Goal: Task Accomplishment & Management: Complete application form

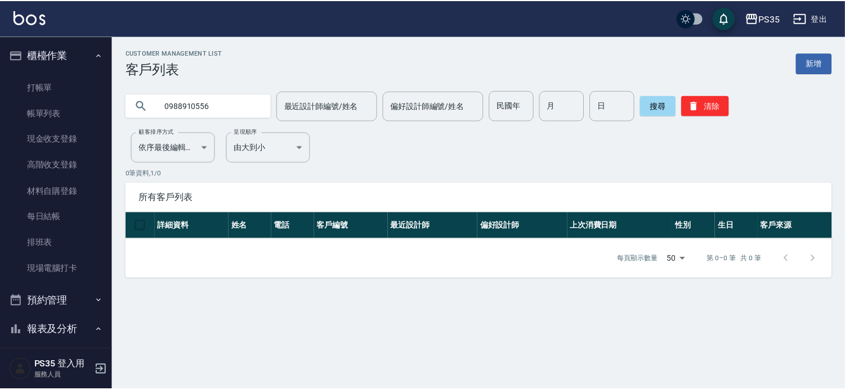
scroll to position [312, 0]
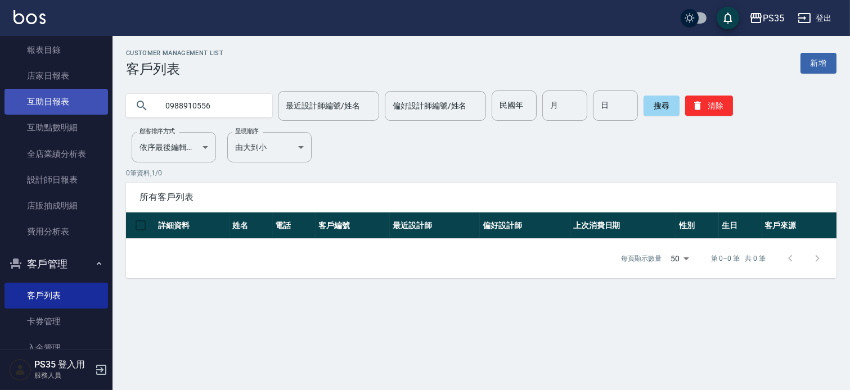
drag, startPoint x: 194, startPoint y: 107, endPoint x: 86, endPoint y: 105, distance: 108.0
click at [86, 105] on div "PS35 登出 櫃檯作業 打帳單 帳單列表 現金收支登錄 高階收支登錄 材料自購登錄 每日結帳 排班表 現場電腦打卡 預約管理 預約管理 單日預約紀錄 單週預…" at bounding box center [425, 195] width 850 height 390
type input "Y"
type input "＿"
type input "[PERSON_NAME]"
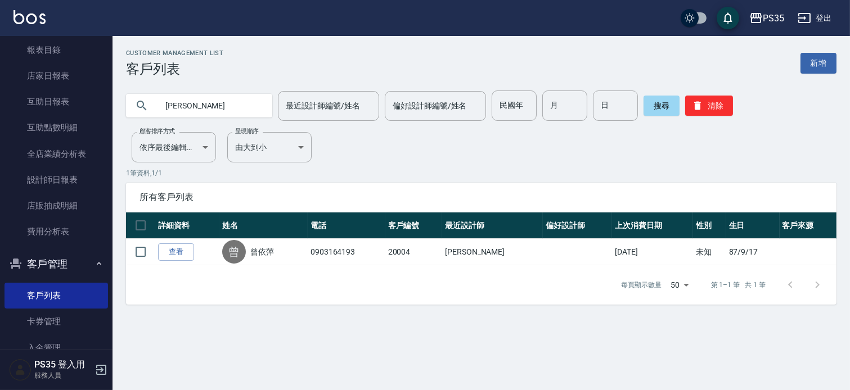
click at [474, 199] on span "所有客戶列表" at bounding box center [482, 197] width 684 height 11
click at [74, 183] on link "設計師日報表" at bounding box center [57, 180] width 104 height 26
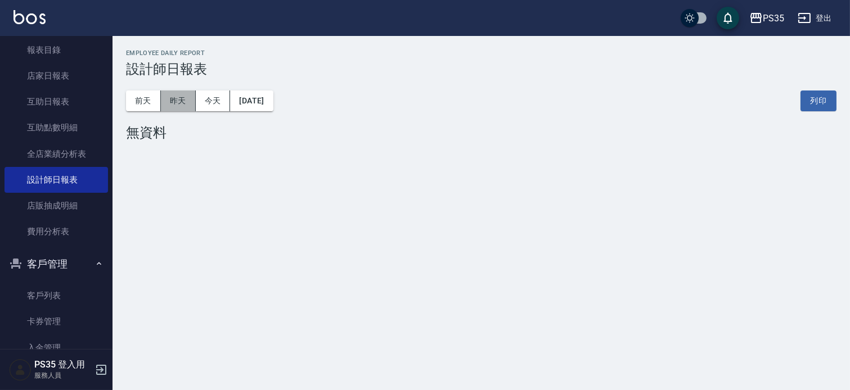
click at [181, 107] on button "昨天" at bounding box center [178, 101] width 35 height 21
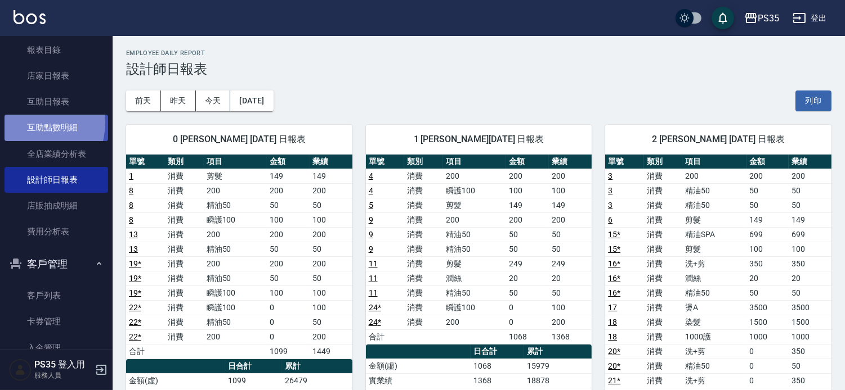
click at [27, 123] on link "互助點數明細" at bounding box center [57, 128] width 104 height 26
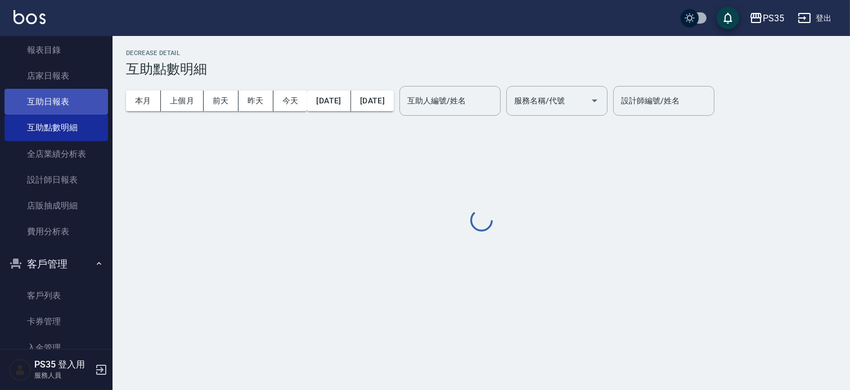
click at [38, 100] on link "互助日報表" at bounding box center [57, 102] width 104 height 26
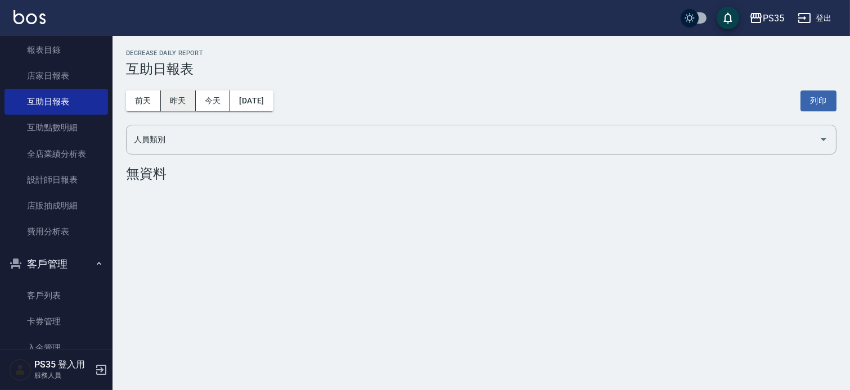
click at [187, 103] on button "昨天" at bounding box center [178, 101] width 35 height 21
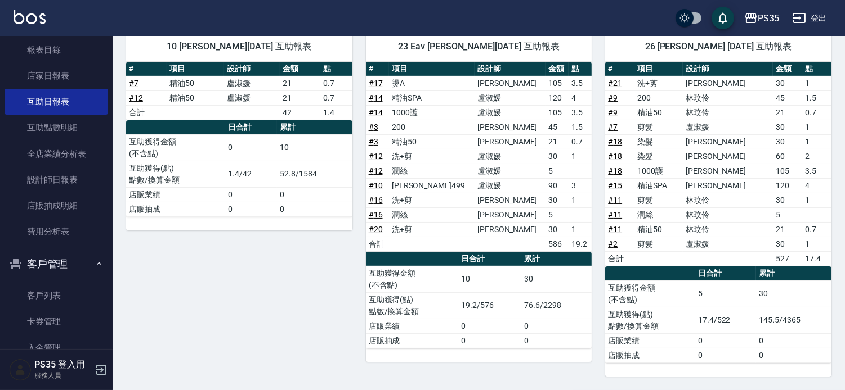
scroll to position [228, 0]
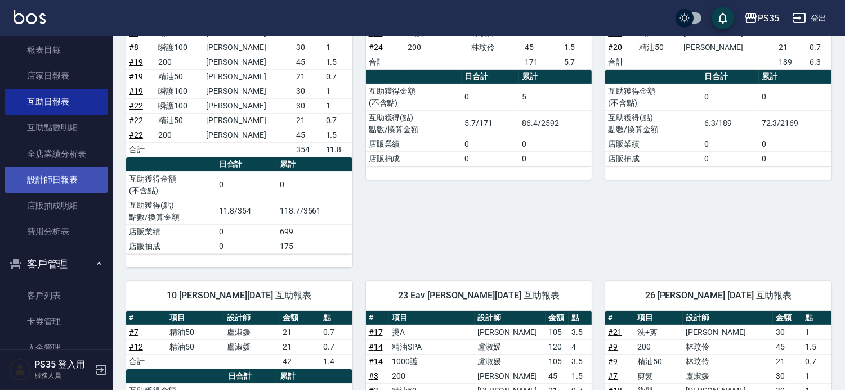
click at [59, 176] on link "設計師日報表" at bounding box center [57, 180] width 104 height 26
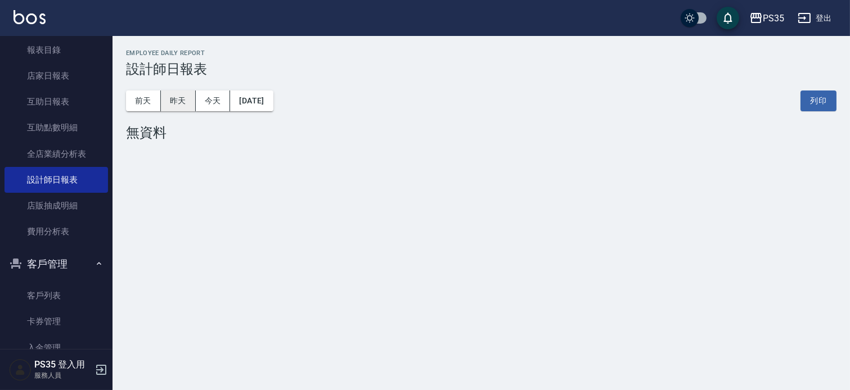
click at [164, 93] on button "昨天" at bounding box center [178, 101] width 35 height 21
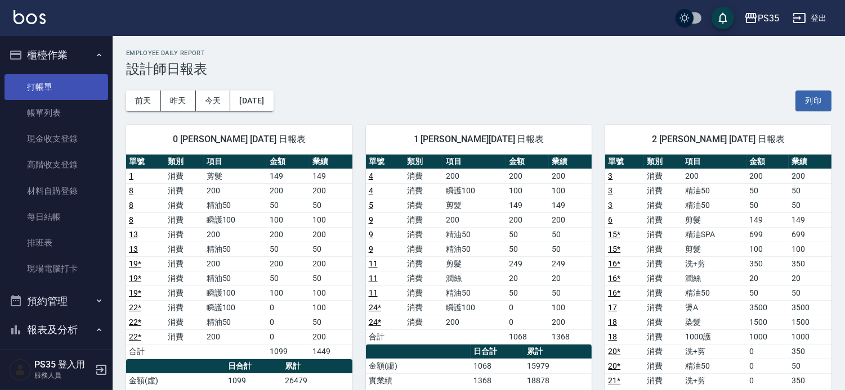
click at [60, 92] on link "打帳單" at bounding box center [57, 87] width 104 height 26
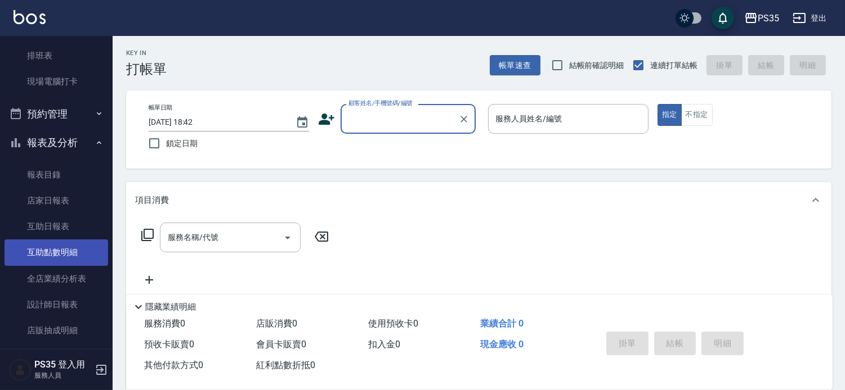
scroll to position [399, 0]
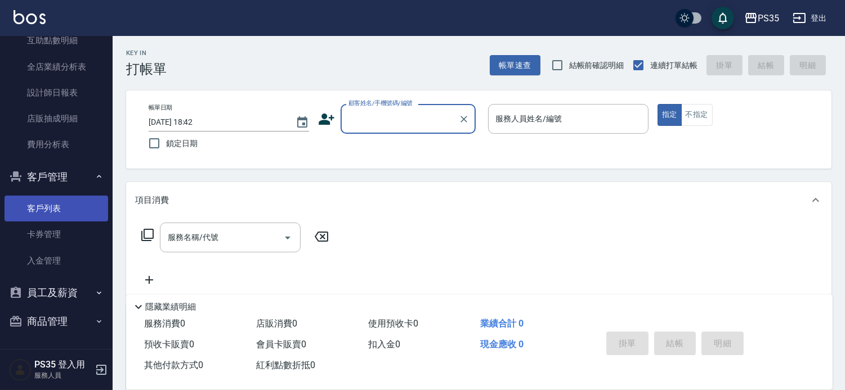
click at [71, 209] on link "客戶列表" at bounding box center [57, 209] width 104 height 26
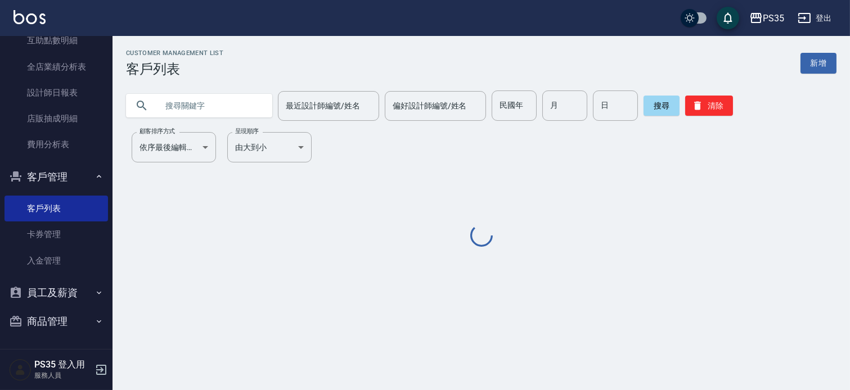
click at [228, 97] on input "text" at bounding box center [211, 106] width 106 height 30
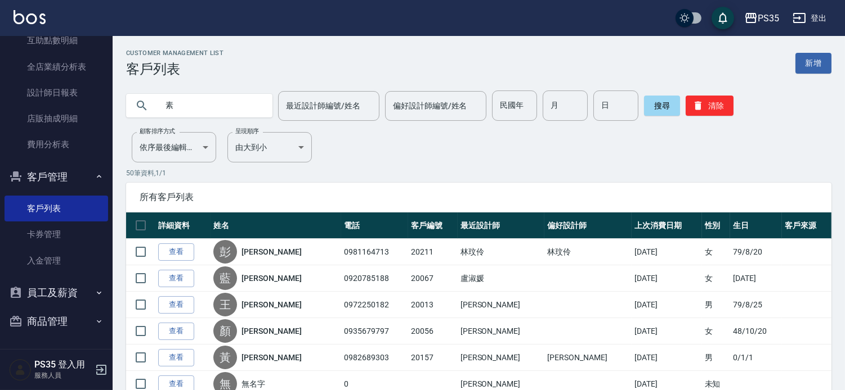
type input "素"
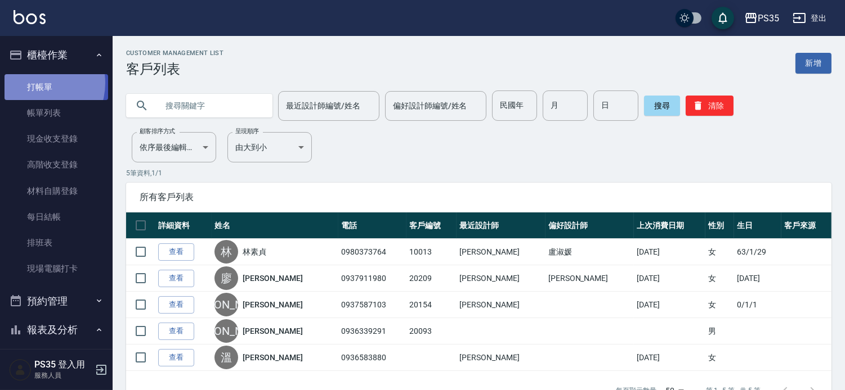
drag, startPoint x: 33, startPoint y: 83, endPoint x: 59, endPoint y: 89, distance: 27.2
click at [34, 83] on link "打帳單" at bounding box center [57, 87] width 104 height 26
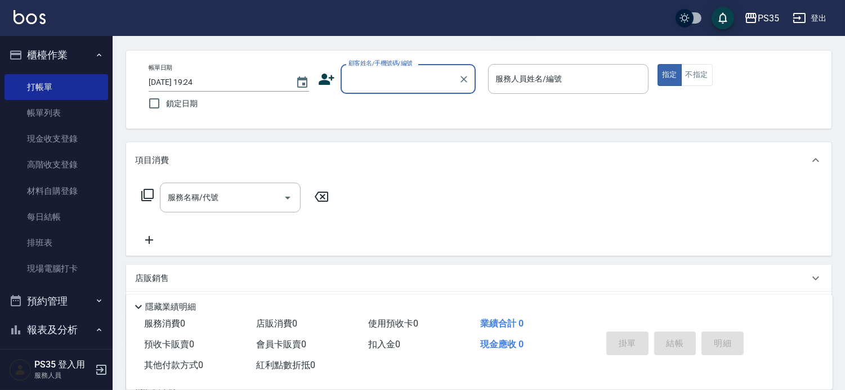
scroll to position [62, 0]
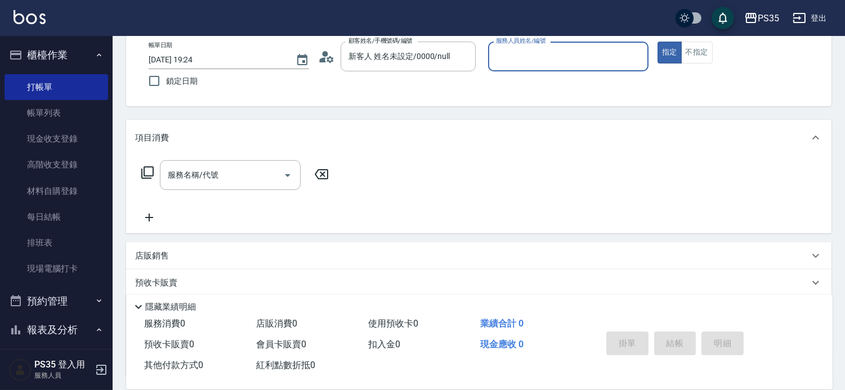
type input "[PERSON_NAME]/000/20162"
type input "[PERSON_NAME]-2"
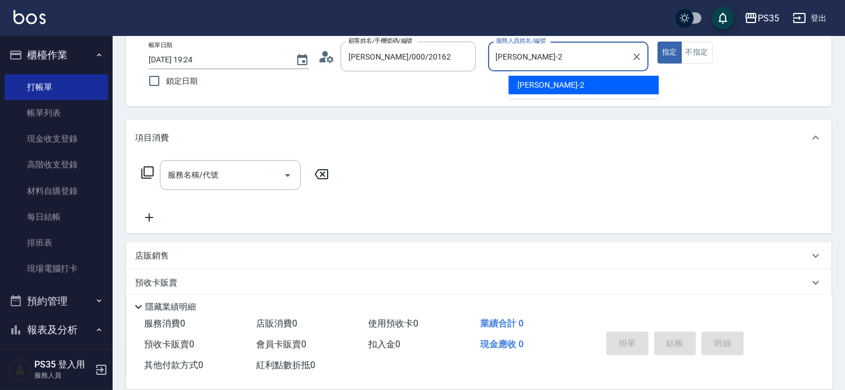
type button "true"
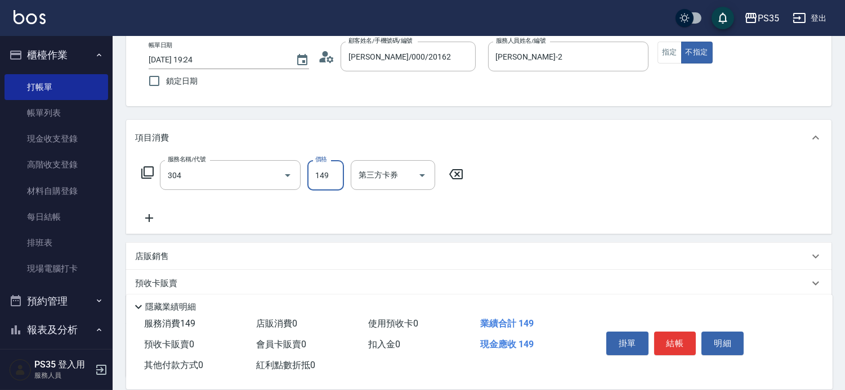
type input "剪髮(304)"
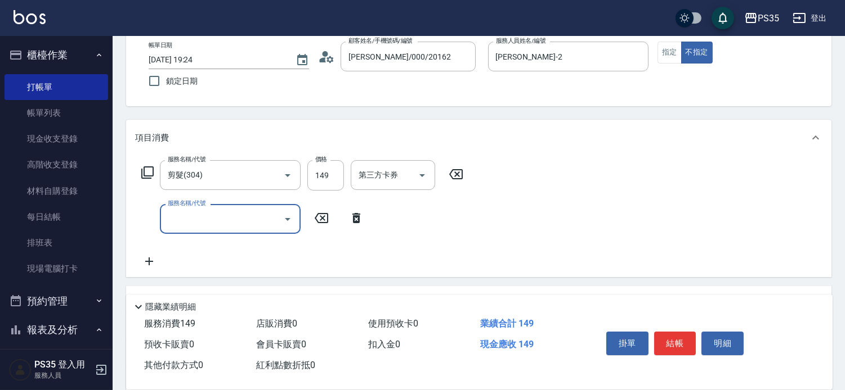
click at [689, 332] on button "結帳" at bounding box center [675, 344] width 42 height 24
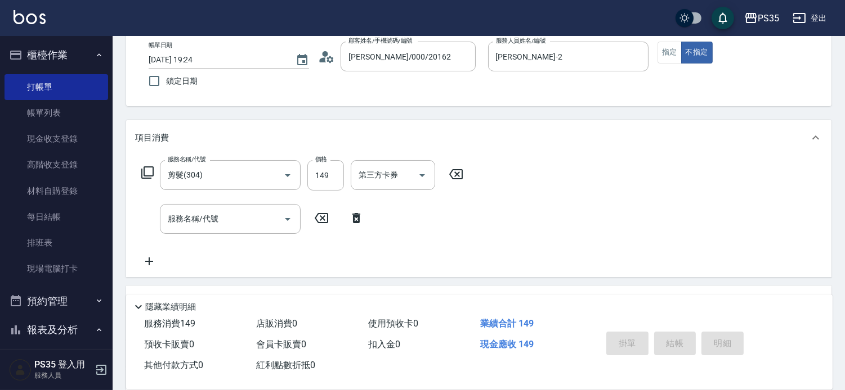
type input "[DATE] 19:26"
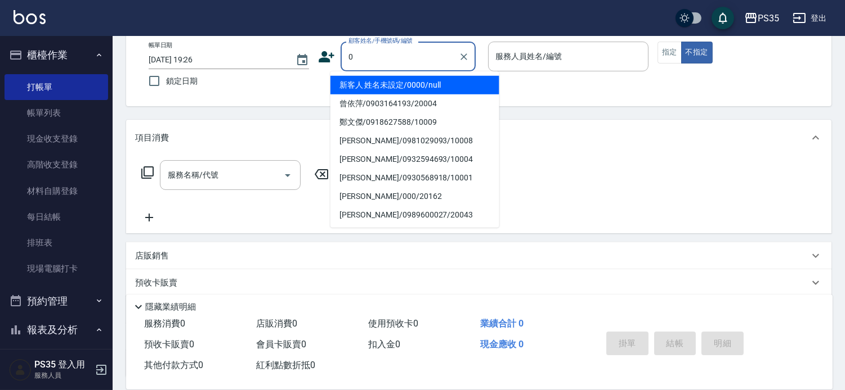
type input "0"
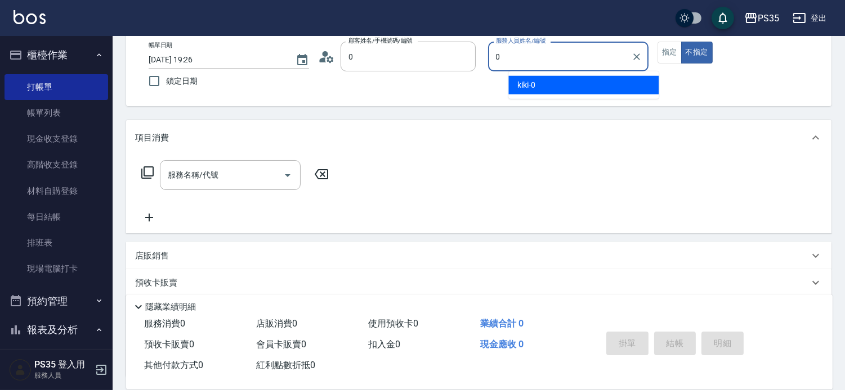
type input "無名字/0/null"
type input "kiki-0"
type button "false"
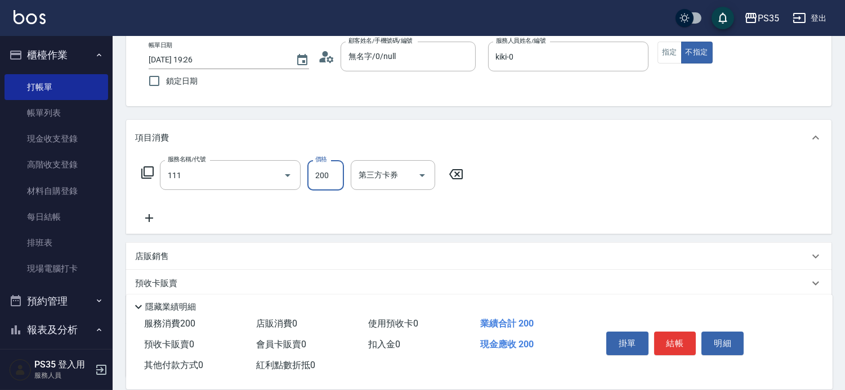
type input "200(111)"
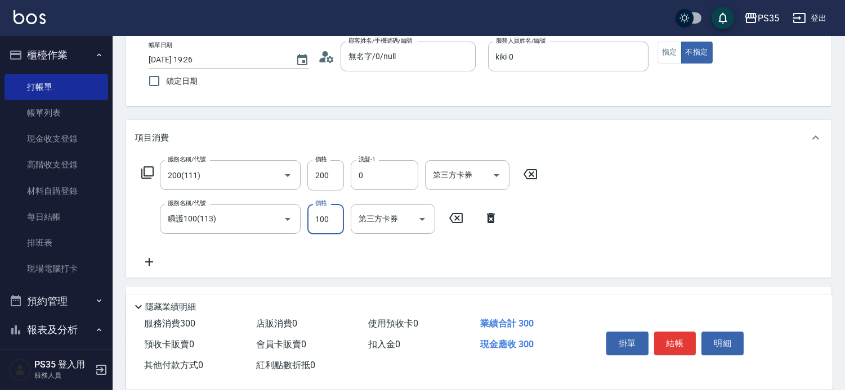
type input "kiki-0"
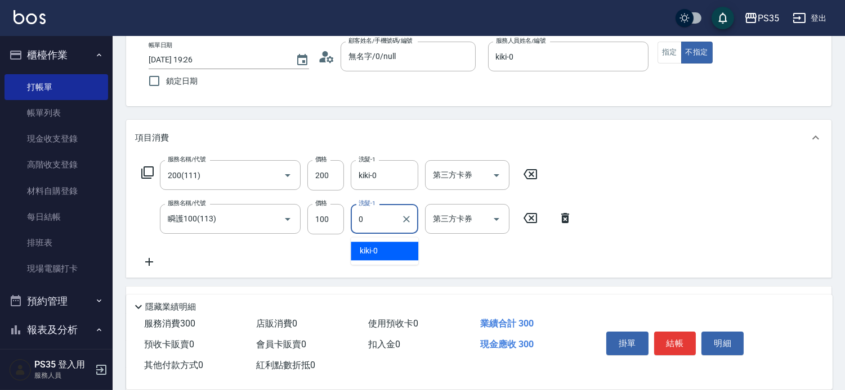
type input "kiki-0"
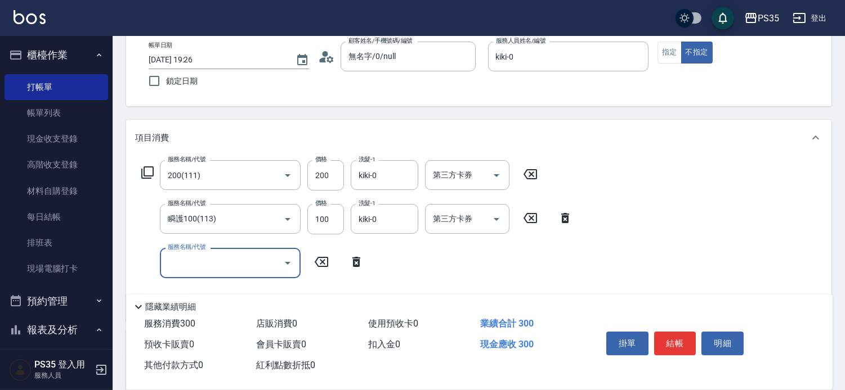
click at [689, 332] on button "結帳" at bounding box center [675, 344] width 42 height 24
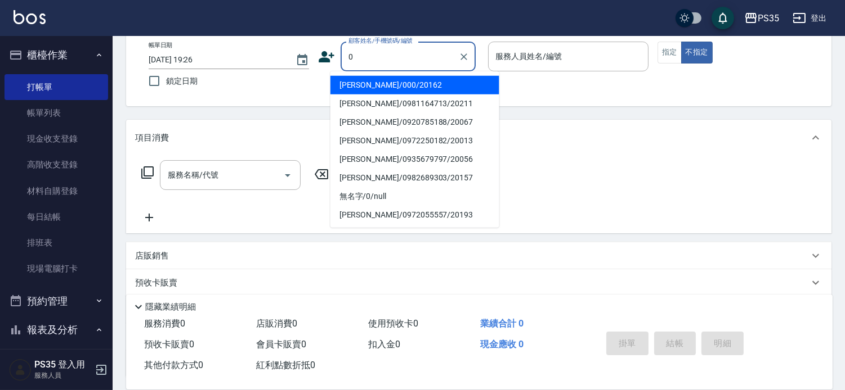
type input "0"
type input "304"
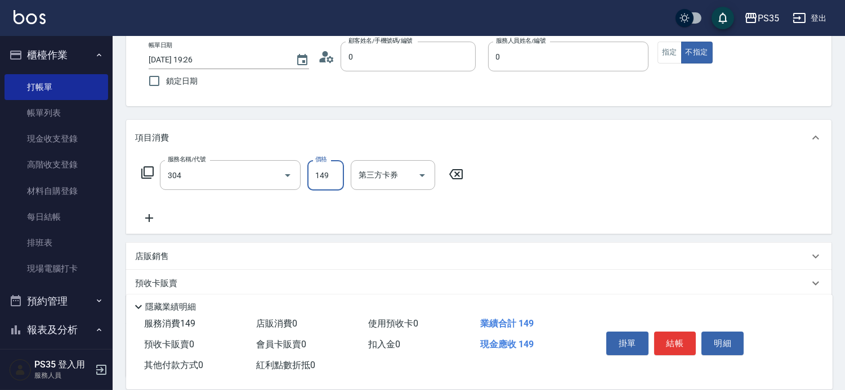
type input "[PERSON_NAME]/000/20162"
type input "kiki-0"
type input "剪髮(304)"
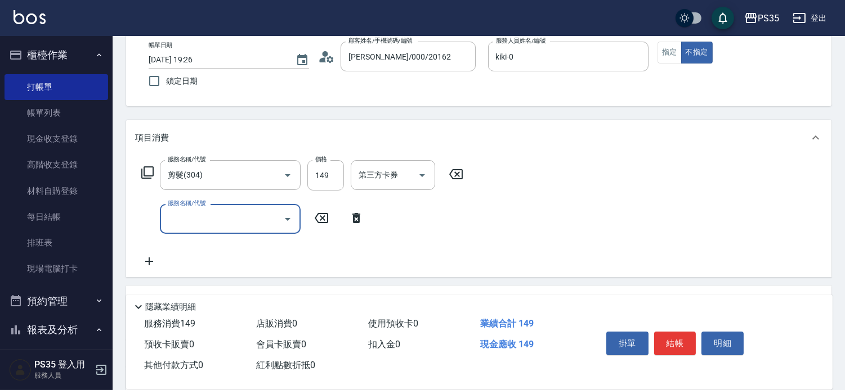
click at [689, 332] on button "結帳" at bounding box center [675, 344] width 42 height 24
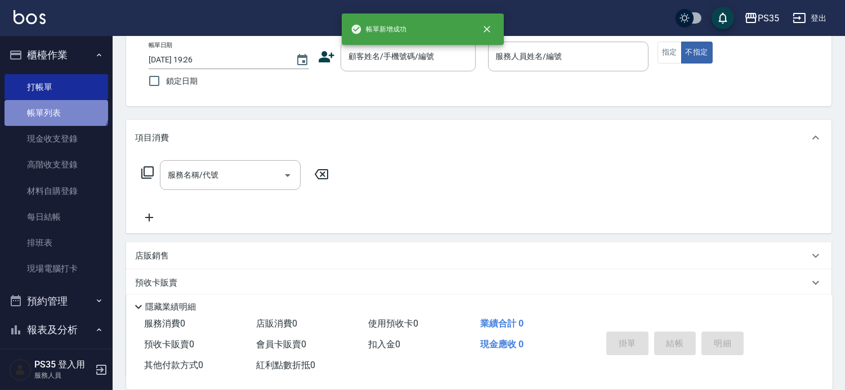
click at [55, 104] on link "帳單列表" at bounding box center [57, 113] width 104 height 26
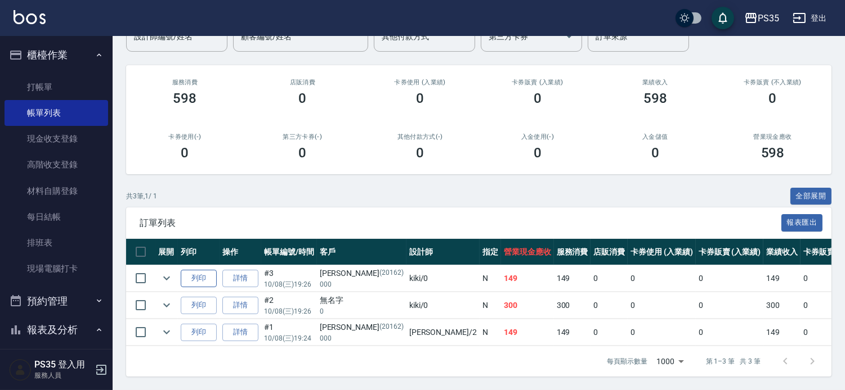
scroll to position [142, 0]
click at [251, 270] on link "詳情" at bounding box center [240, 278] width 36 height 17
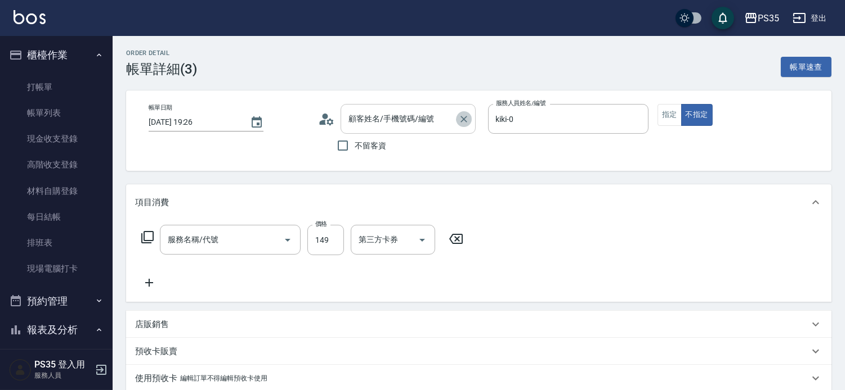
click at [471, 119] on button "Clear" at bounding box center [464, 119] width 16 height 16
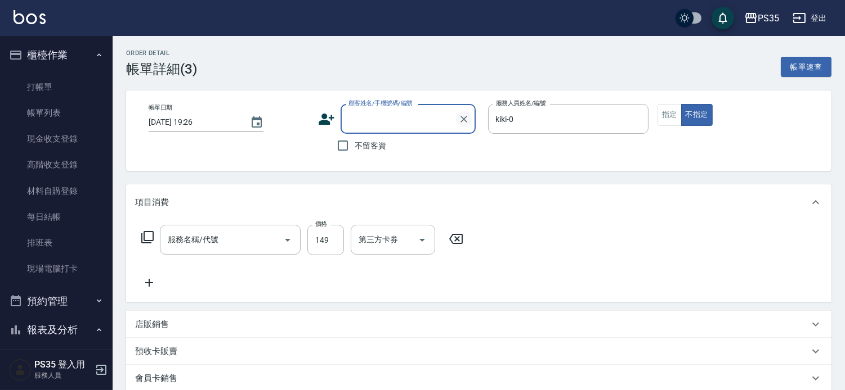
type input "kiki-0"
type input "剪髮(304)"
type input "0000"
click at [681, 104] on button "不指定" at bounding box center [697, 115] width 32 height 22
type button "false"
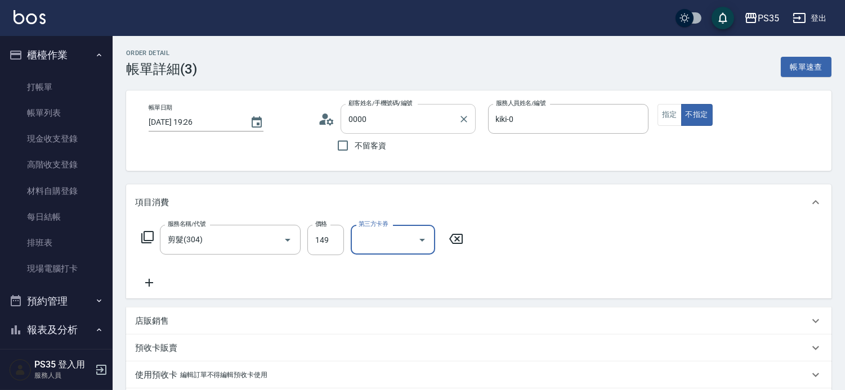
type input "新客人 姓名未設定/0000/null"
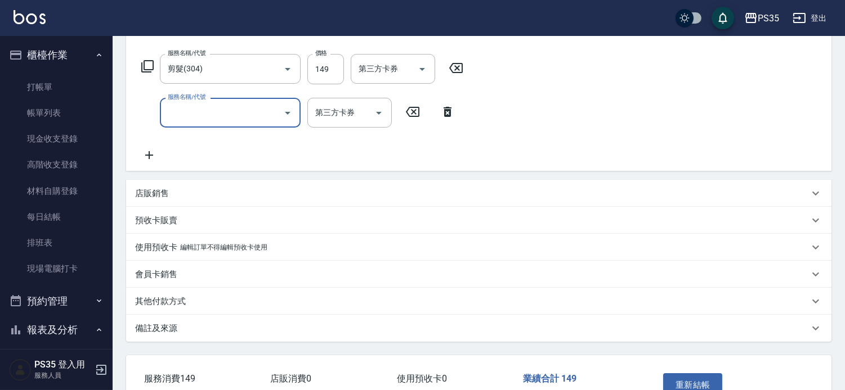
scroll to position [250, 0]
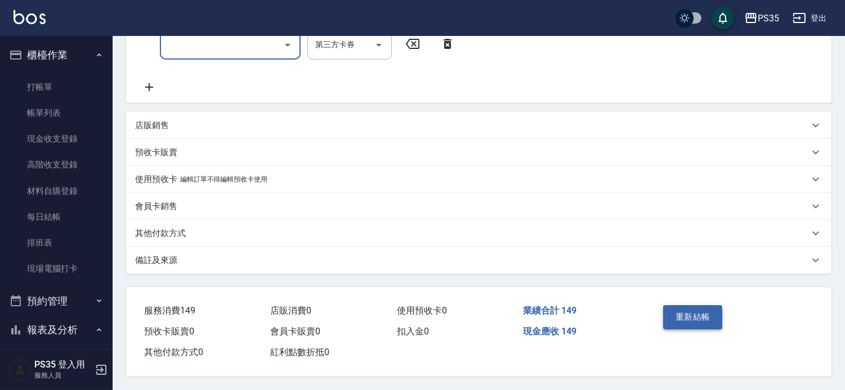
click at [709, 306] on button "重新結帳" at bounding box center [693, 318] width 60 height 24
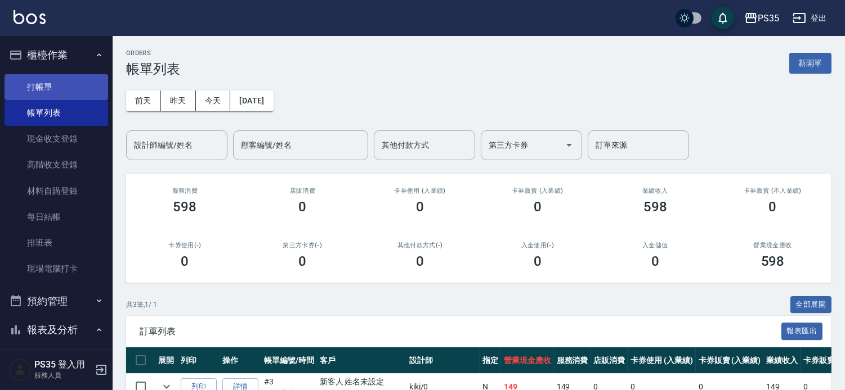
click at [56, 82] on link "打帳單" at bounding box center [57, 87] width 104 height 26
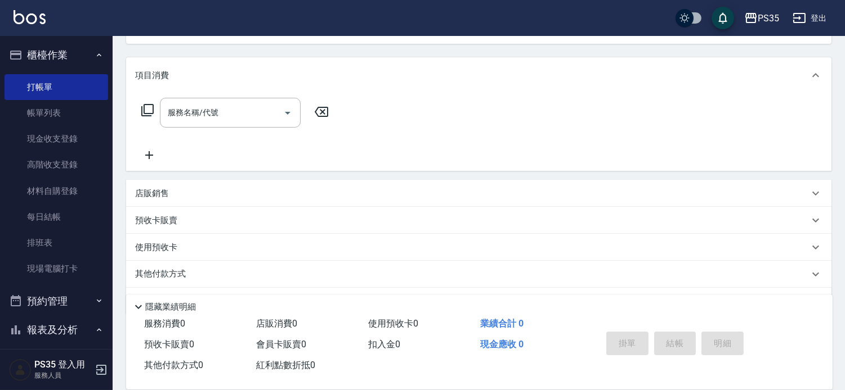
scroll to position [62, 0]
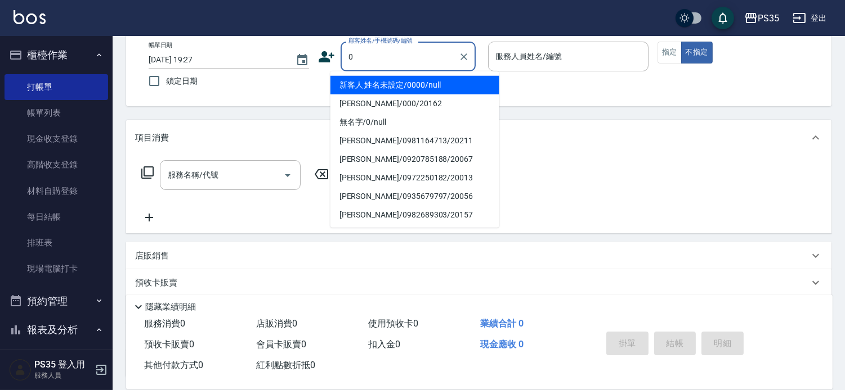
type input "新客人 姓名未設定/0000/null"
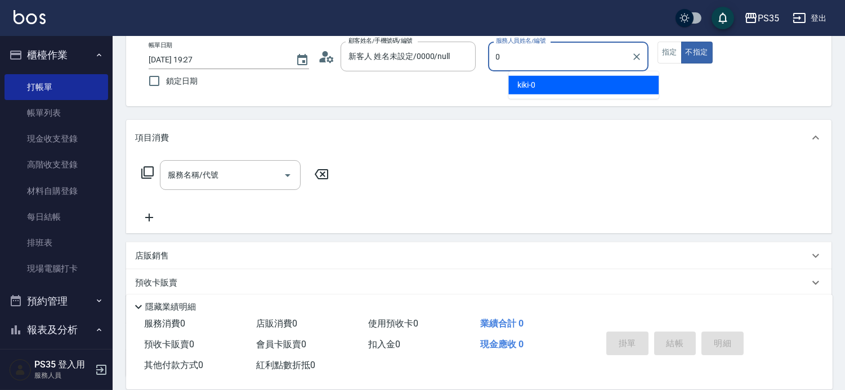
type input "0"
type button "false"
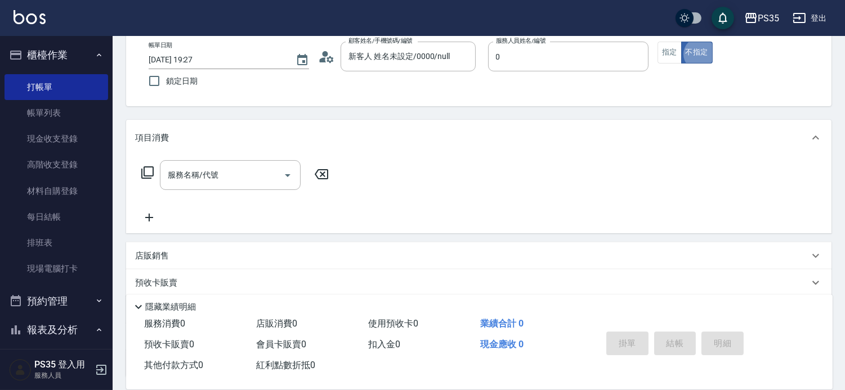
type input "kiki-0"
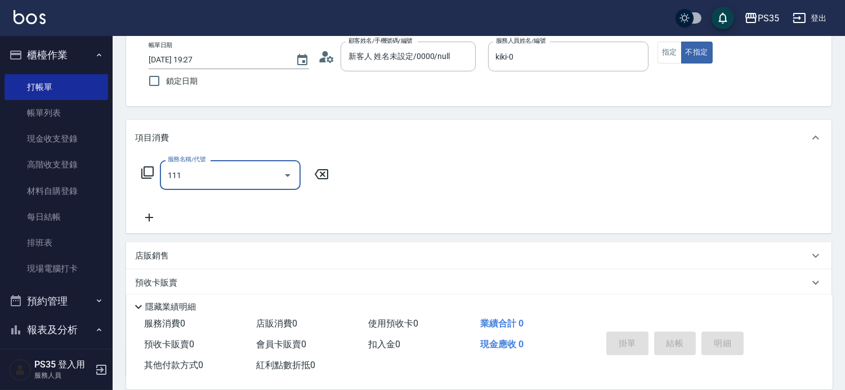
type input "111"
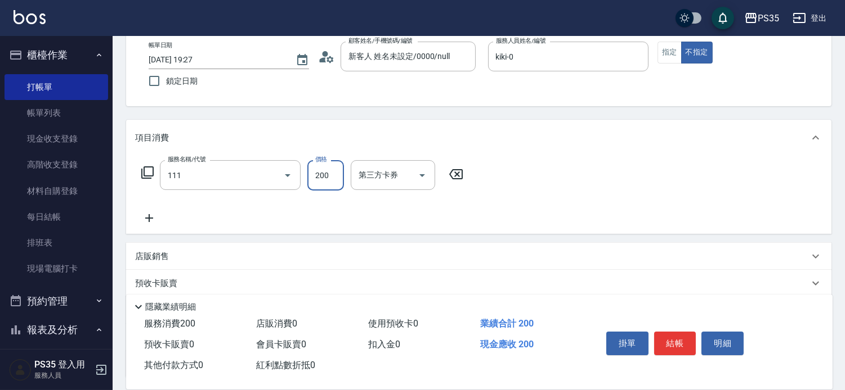
type input "無名字/0/null"
type input "200(111)"
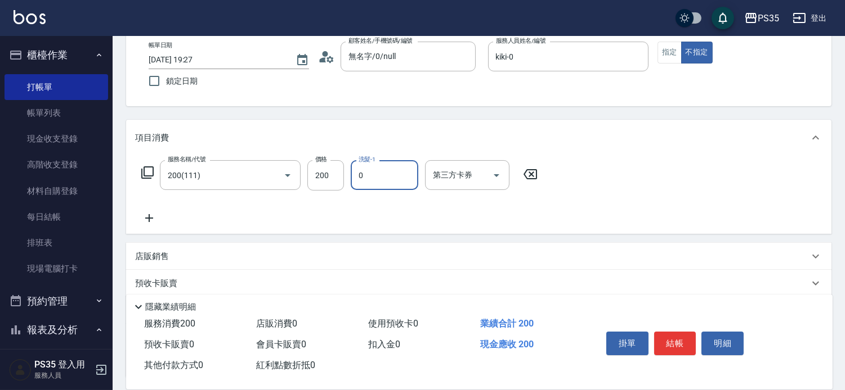
type input "kiki-0"
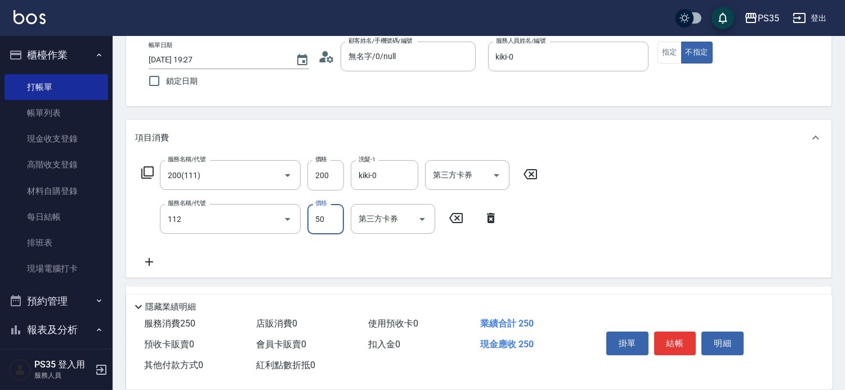
type input "精油50(112)"
type input "kiki-0"
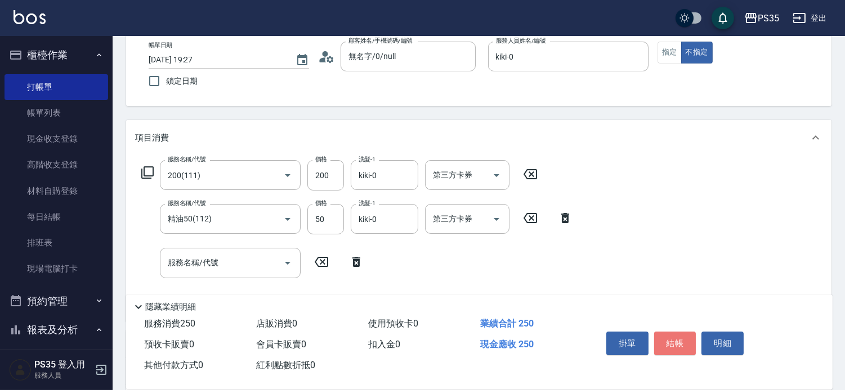
click at [685, 336] on button "結帳" at bounding box center [675, 344] width 42 height 24
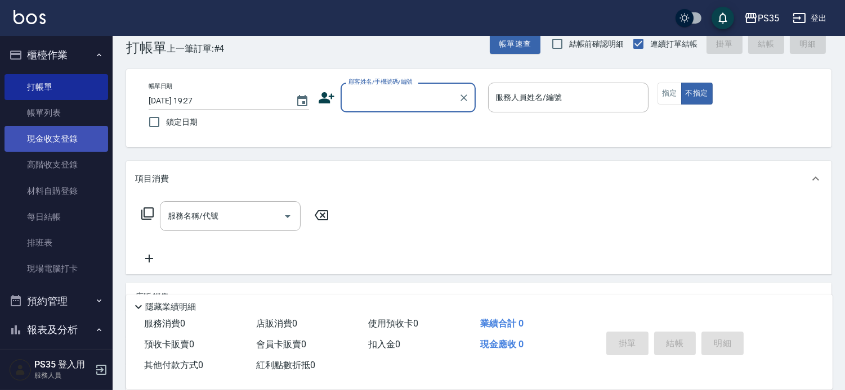
scroll to position [0, 0]
